Goal: Task Accomplishment & Management: Manage account settings

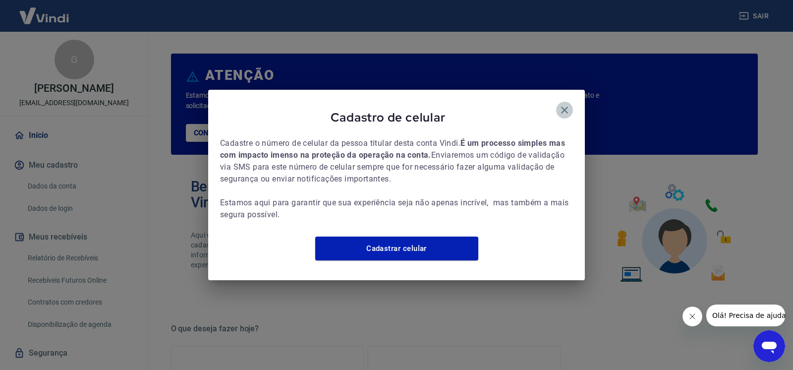
click at [561, 104] on icon "button" at bounding box center [565, 110] width 12 height 12
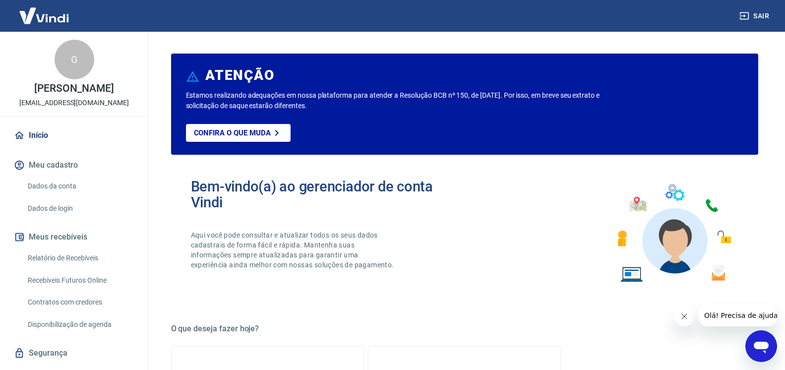
click at [681, 316] on icon "Fechar mensagem da empresa" at bounding box center [684, 316] width 8 height 8
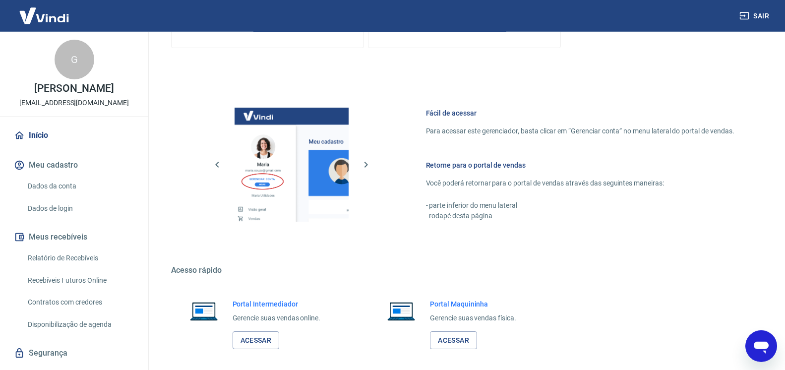
scroll to position [506, 0]
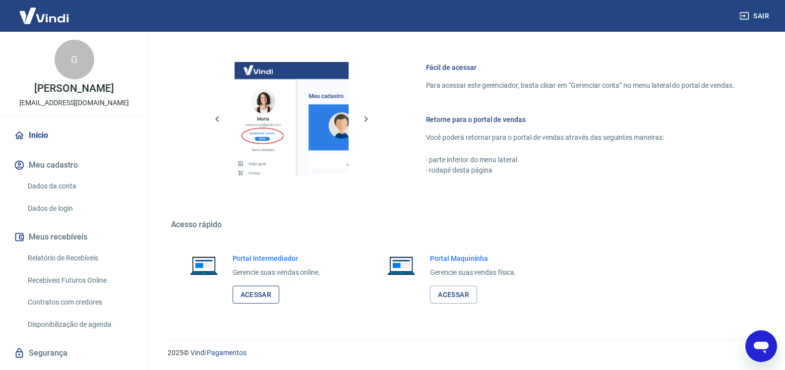
click at [253, 295] on link "Acessar" at bounding box center [256, 295] width 47 height 18
